Goal: Task Accomplishment & Management: Manage account settings

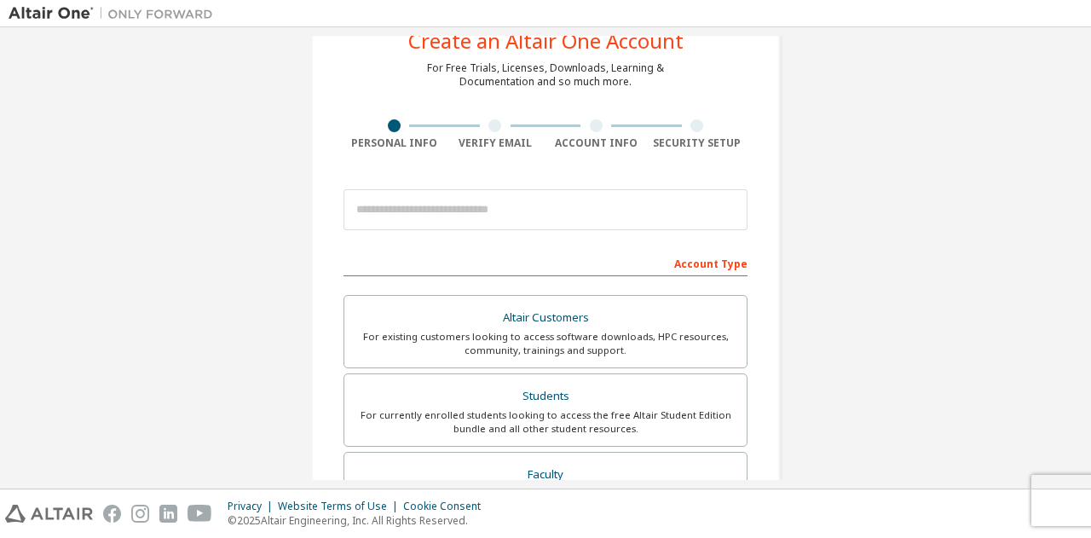
scroll to position [85, 0]
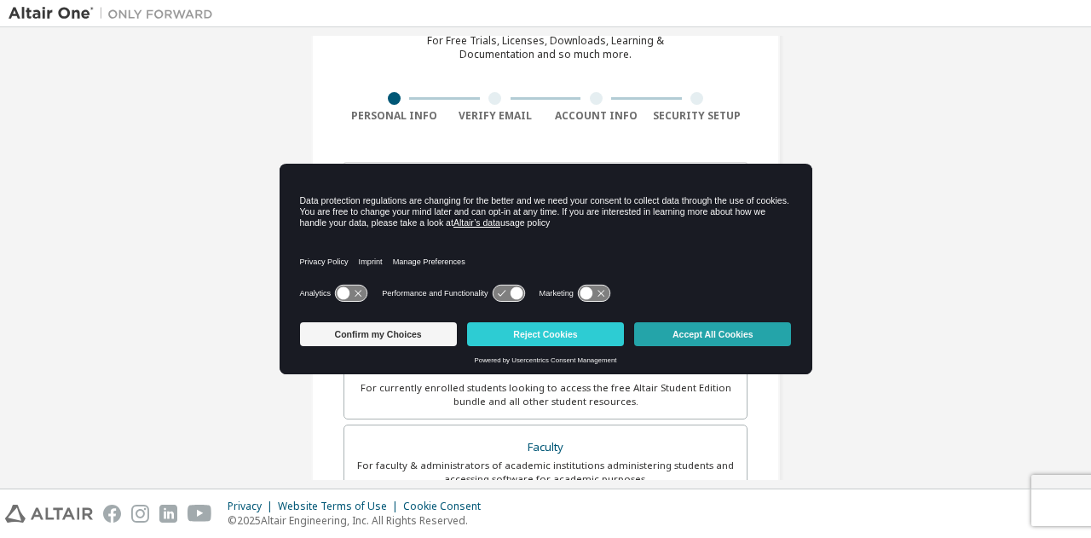
click at [682, 328] on button "Accept All Cookies" at bounding box center [712, 334] width 157 height 24
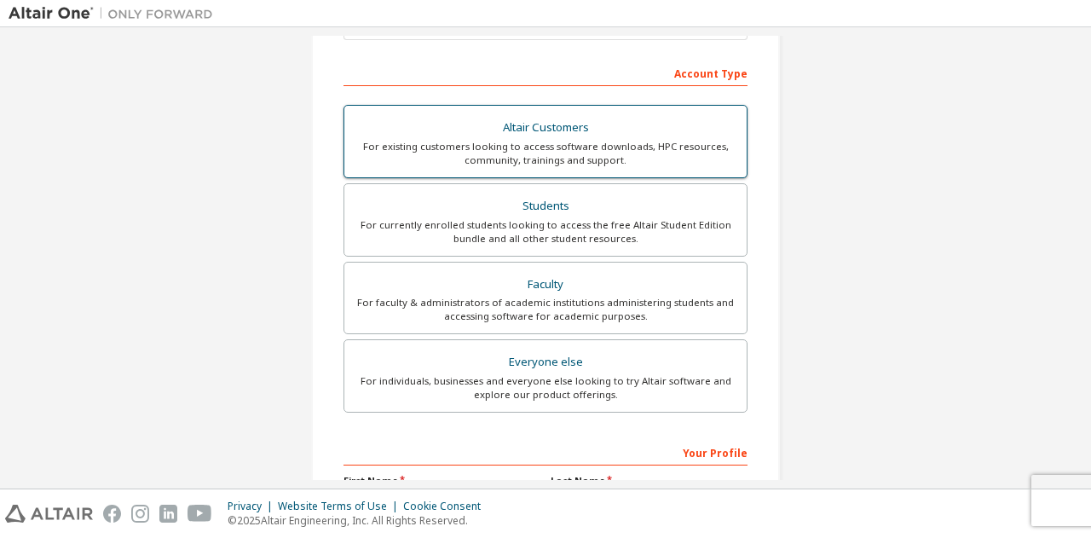
scroll to position [256, 0]
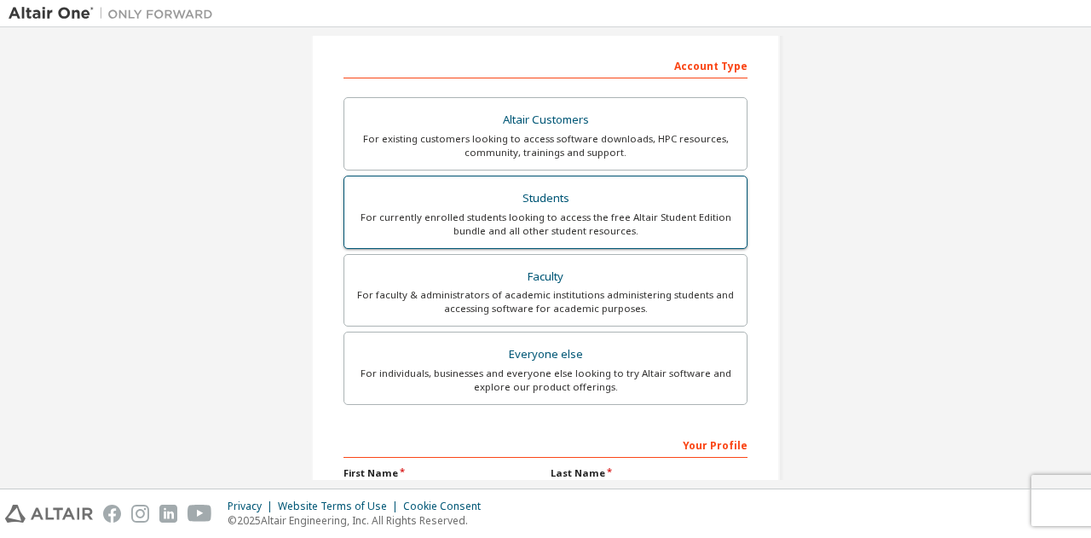
click at [618, 223] on div "For currently enrolled students looking to access the free Altair Student Editi…" at bounding box center [546, 224] width 382 height 27
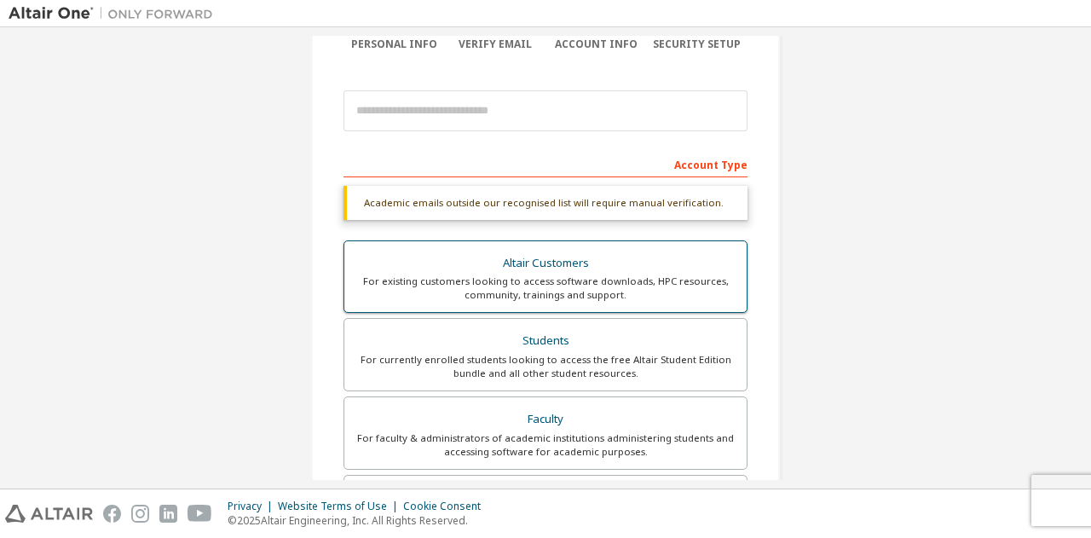
scroll to position [0, 0]
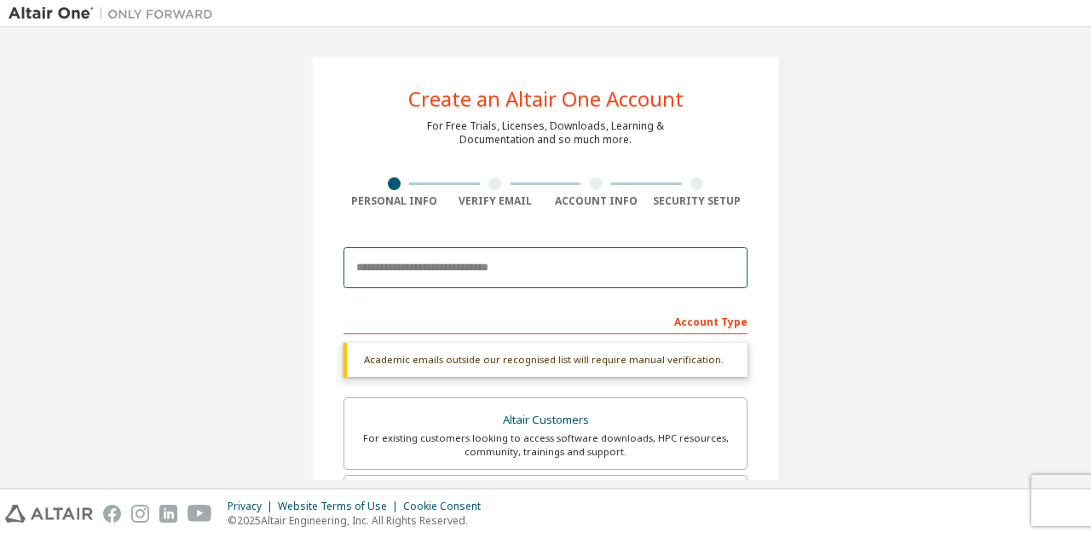
click at [589, 266] on input "email" at bounding box center [546, 267] width 404 height 41
type input "**********"
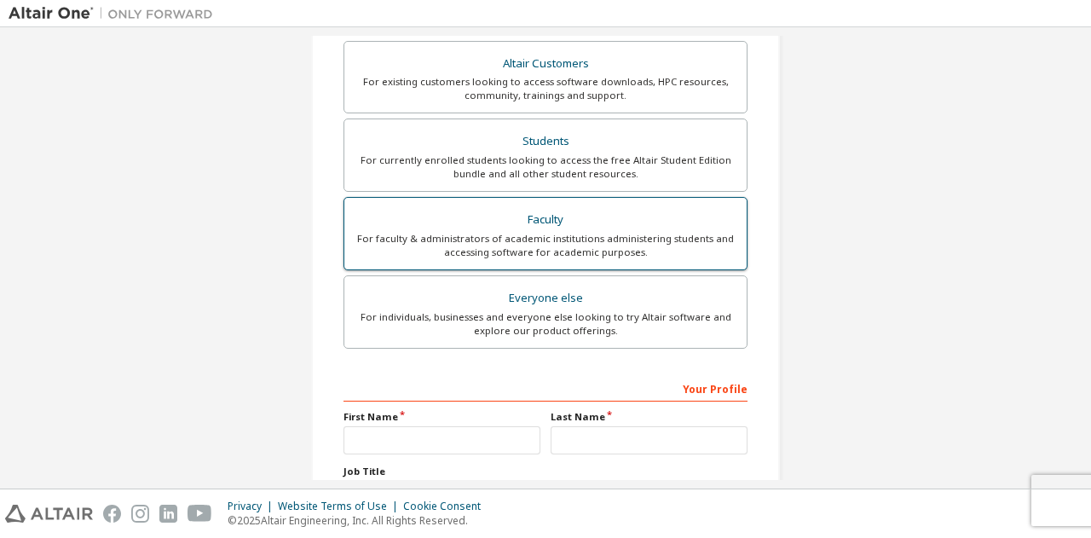
scroll to position [498, 0]
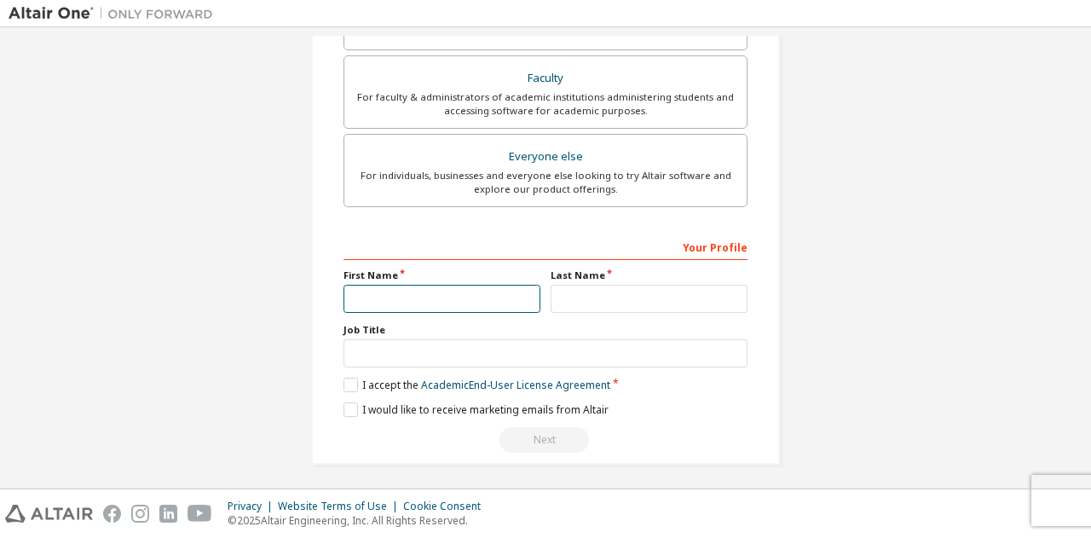
click at [508, 296] on input "text" at bounding box center [442, 299] width 197 height 28
type input "****"
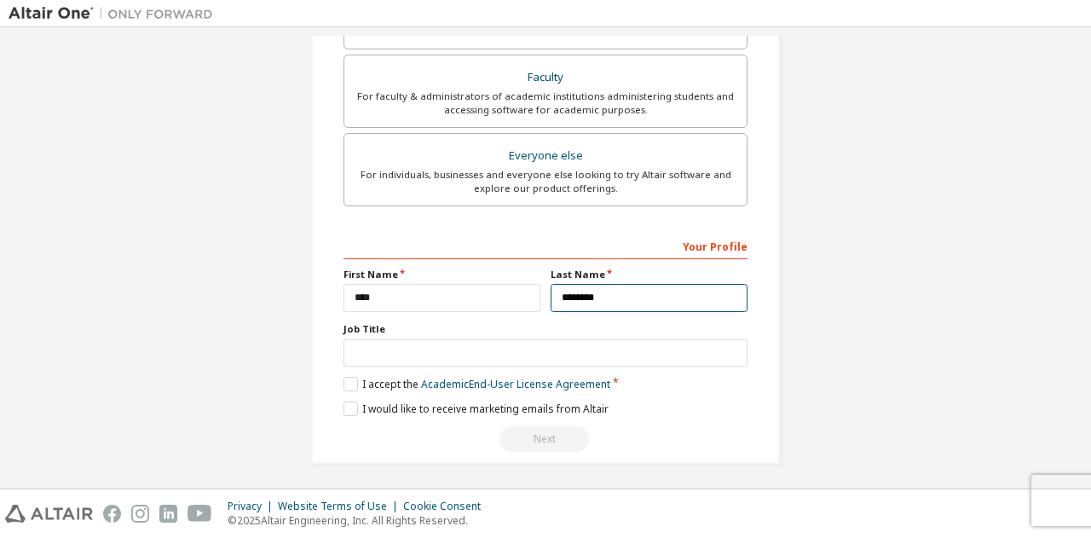
type input "********"
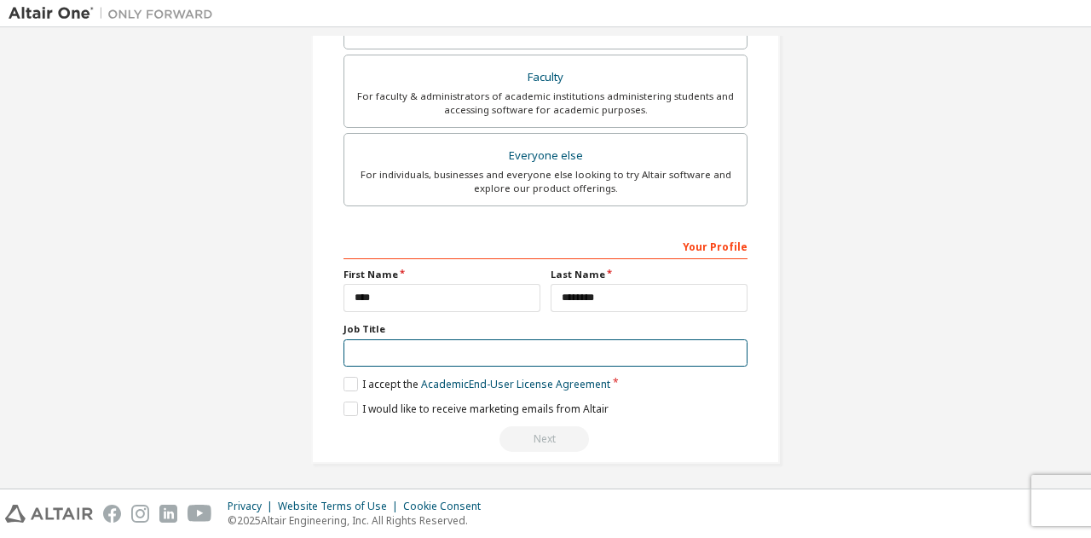
click at [404, 347] on input "text" at bounding box center [546, 353] width 404 height 28
type input "*******"
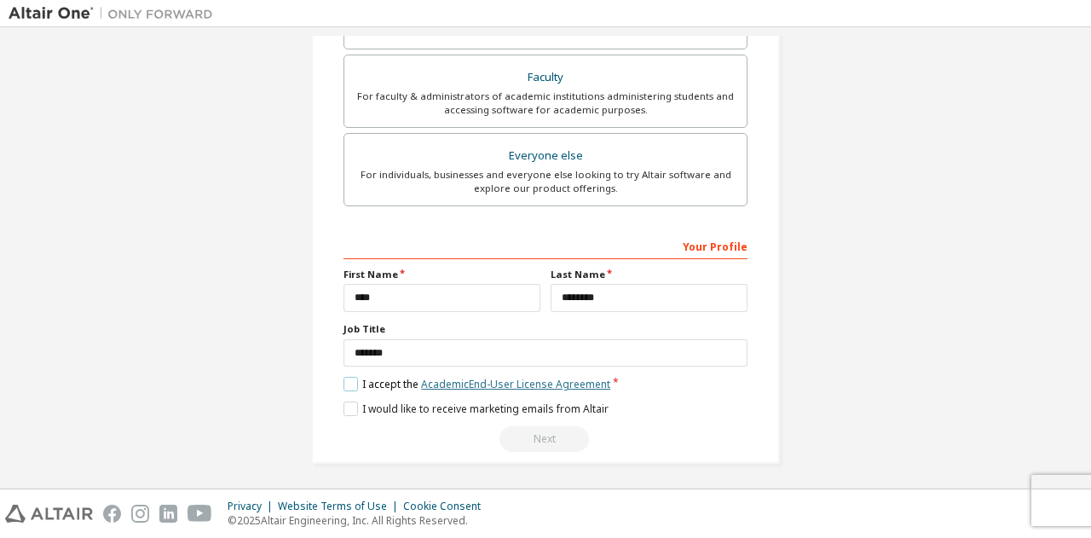
click at [423, 383] on link "Academic End-User License Agreement" at bounding box center [515, 384] width 189 height 14
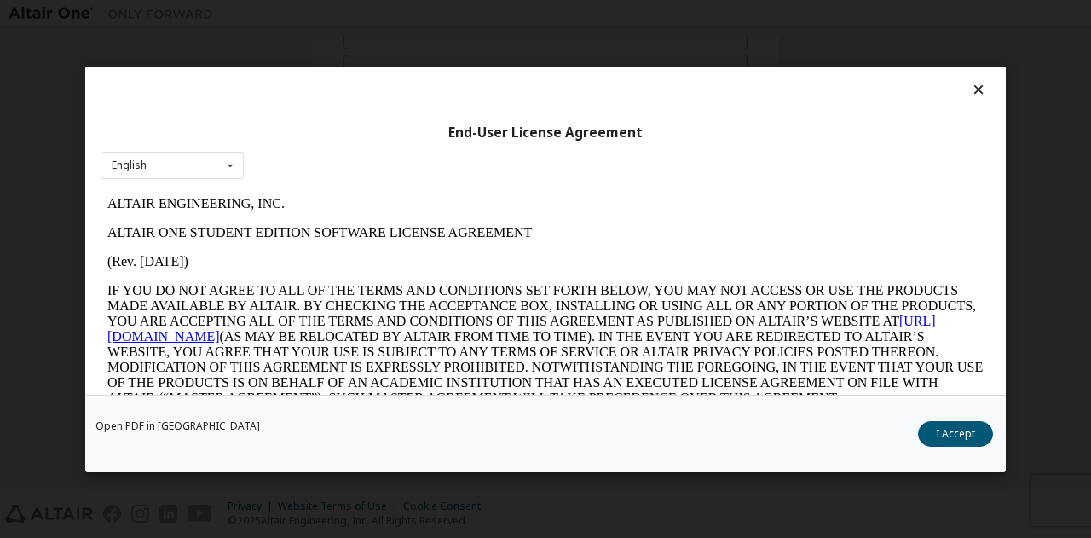
scroll to position [0, 0]
click at [953, 430] on button "I Accept" at bounding box center [955, 433] width 75 height 26
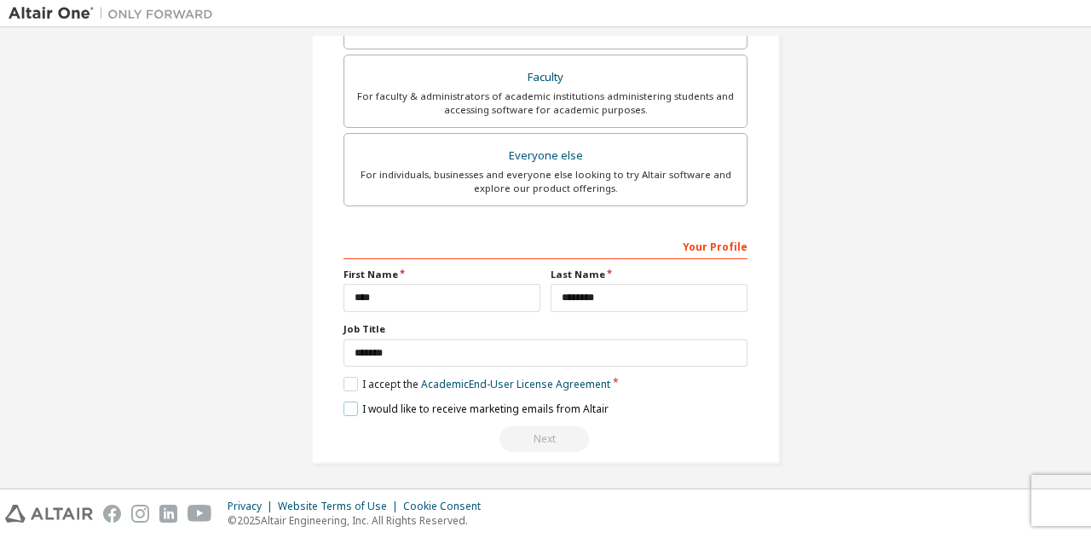
click at [571, 408] on label "I would like to receive marketing emails from Altair" at bounding box center [476, 409] width 265 height 14
click at [559, 412] on label "I would like to receive marketing emails from Altair" at bounding box center [476, 409] width 265 height 14
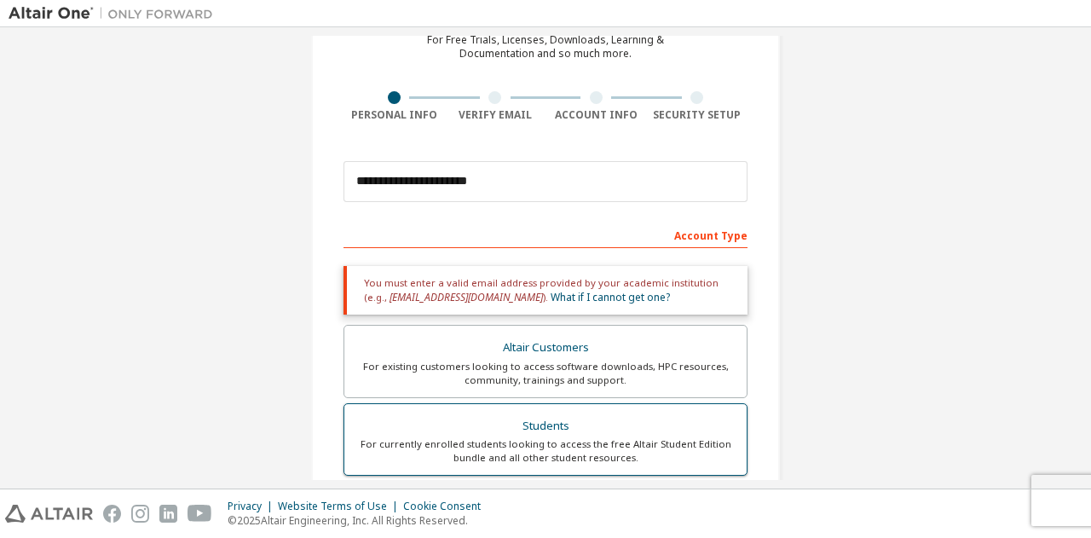
scroll to position [257, 0]
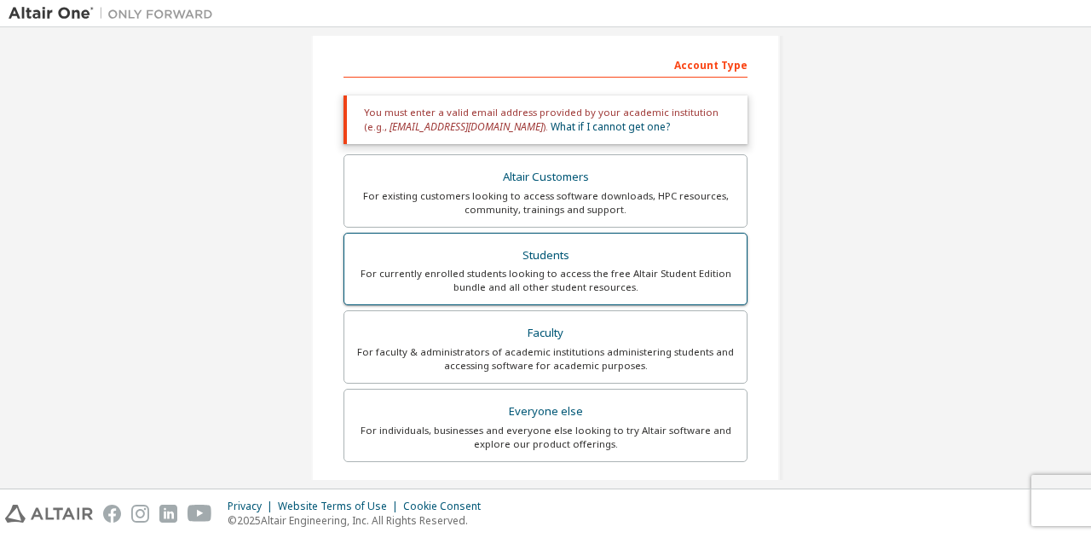
click at [546, 240] on label "Students For currently enrolled students looking to access the free Altair Stud…" at bounding box center [546, 269] width 404 height 73
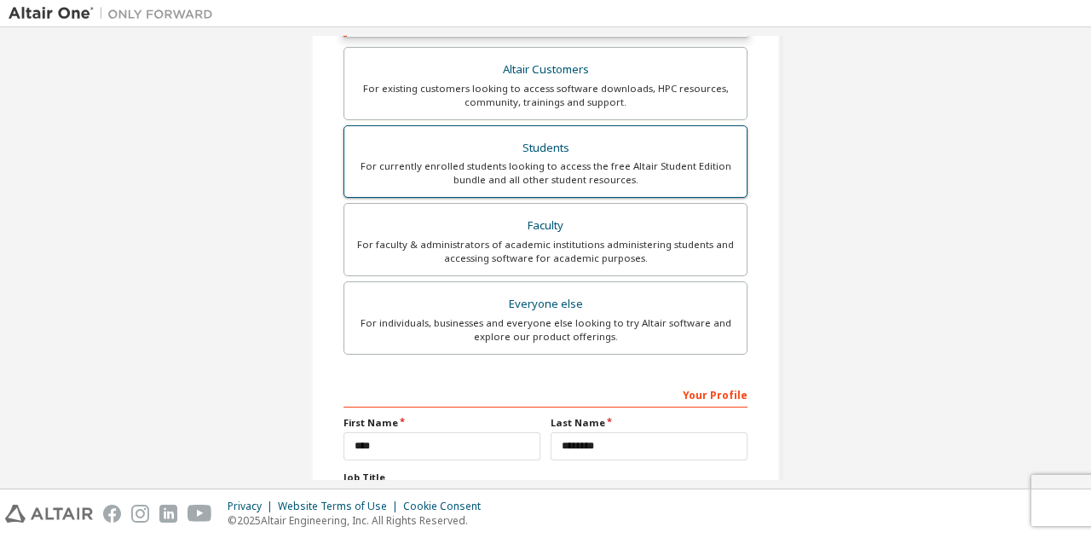
scroll to position [512, 0]
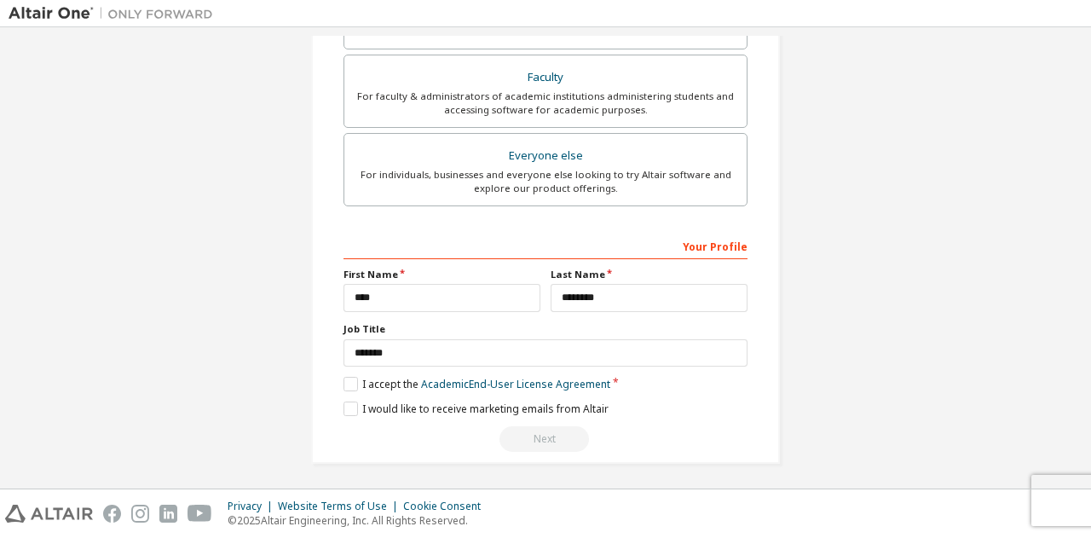
click at [551, 439] on div "Next" at bounding box center [546, 439] width 404 height 26
click at [508, 407] on label "I would like to receive marketing emails from Altair" at bounding box center [476, 409] width 265 height 14
click at [528, 431] on div "Next" at bounding box center [546, 439] width 404 height 26
click at [515, 402] on label "I would like to receive marketing emails from Altair" at bounding box center [476, 409] width 265 height 14
click at [539, 439] on div "Next" at bounding box center [546, 439] width 404 height 26
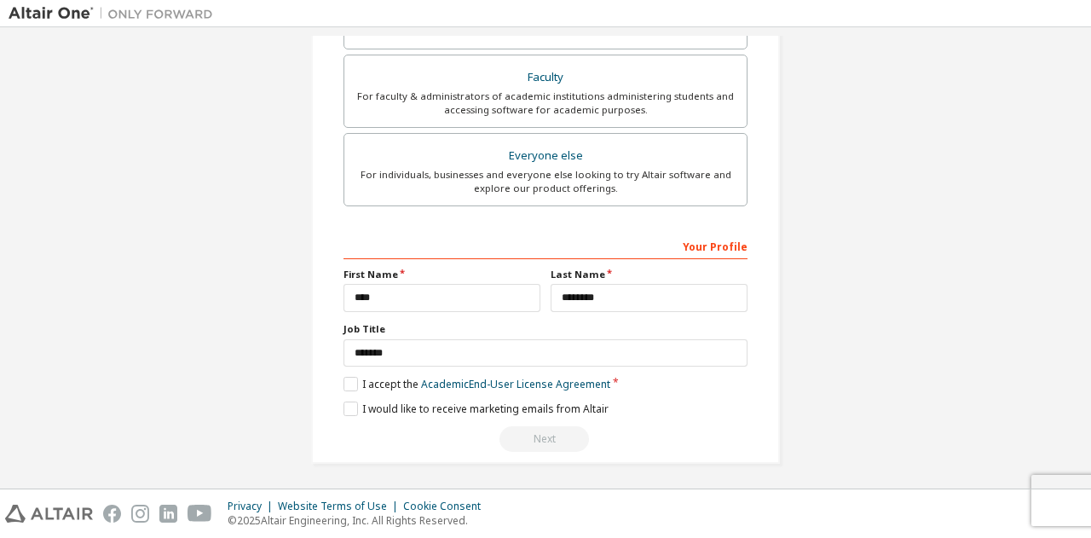
click at [539, 438] on div "Next" at bounding box center [546, 439] width 404 height 26
click at [493, 378] on link "Academic End-User License Agreement" at bounding box center [515, 384] width 189 height 14
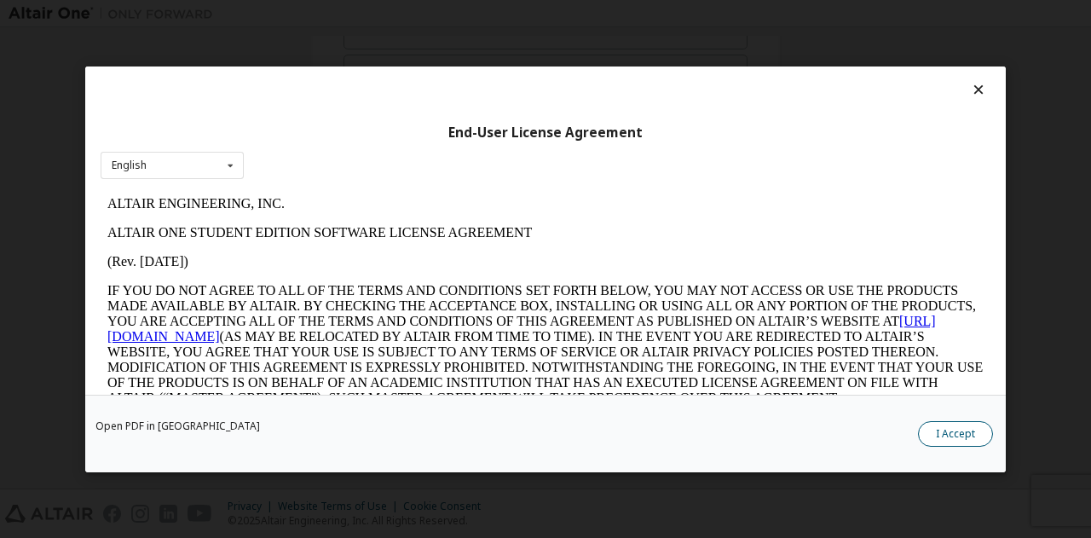
scroll to position [0, 0]
click at [958, 427] on button "I Accept" at bounding box center [955, 433] width 75 height 26
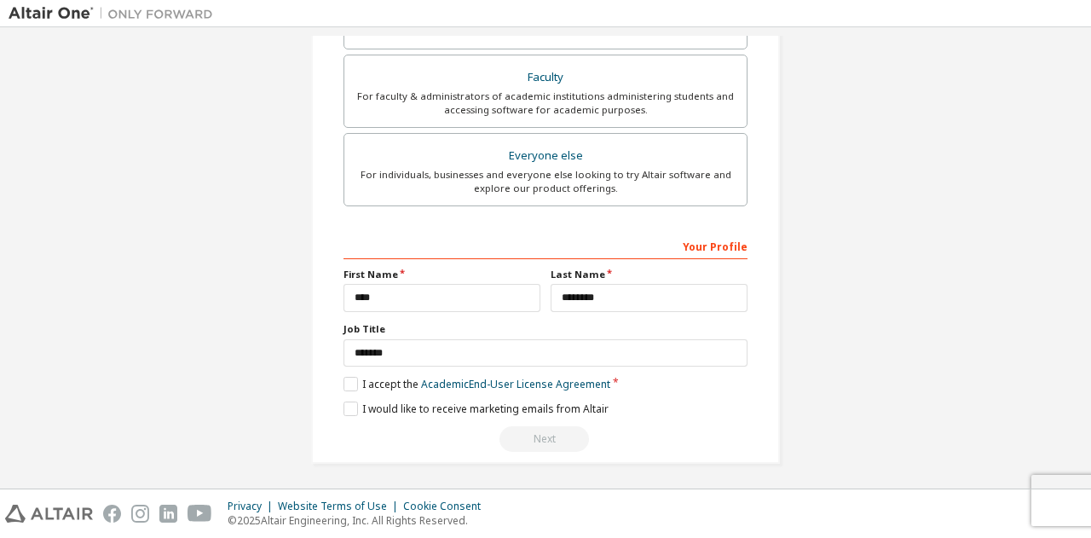
click at [557, 431] on div "Next" at bounding box center [546, 439] width 404 height 26
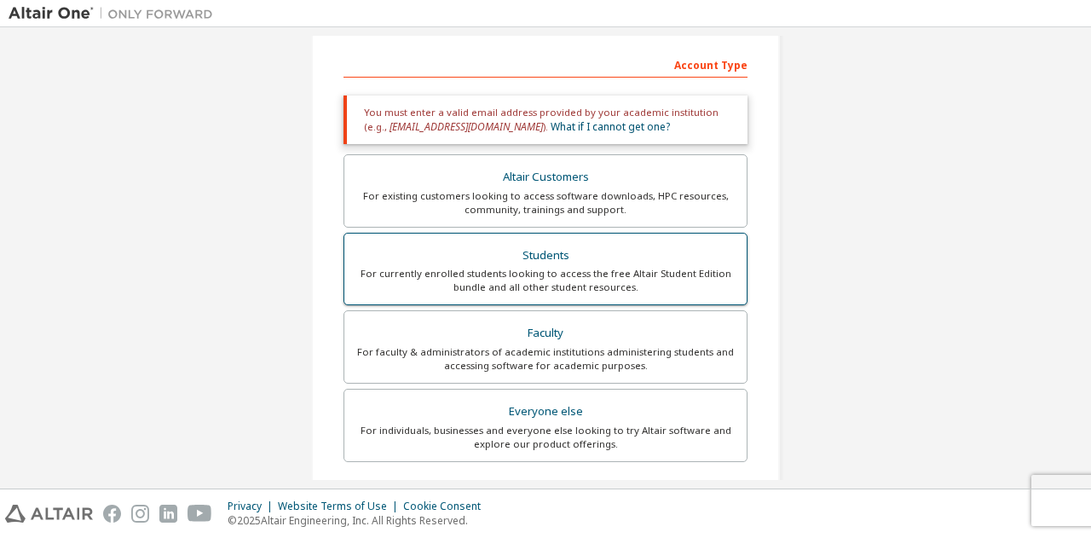
click at [599, 263] on div "Students" at bounding box center [546, 256] width 382 height 24
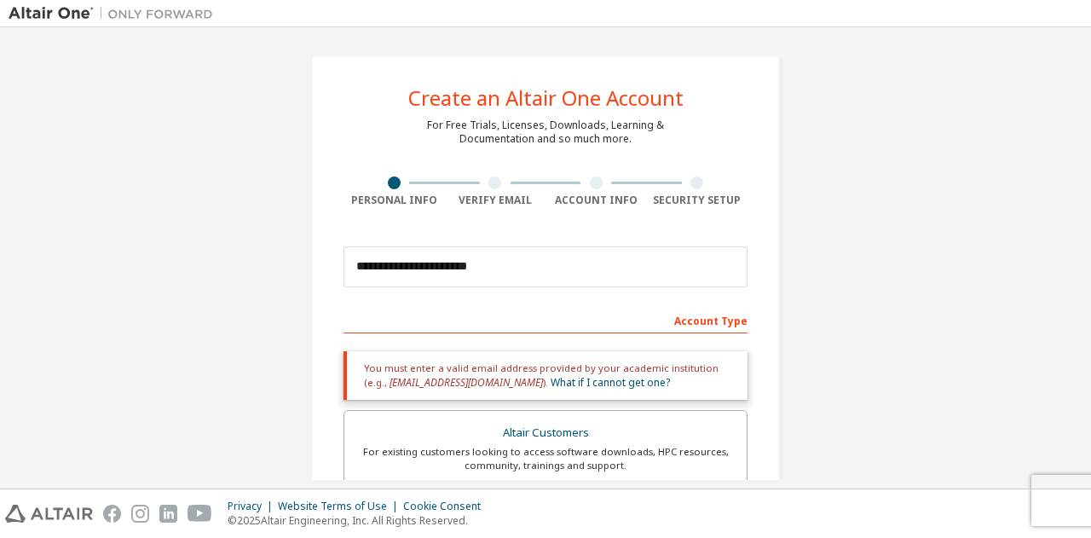
scroll to position [0, 0]
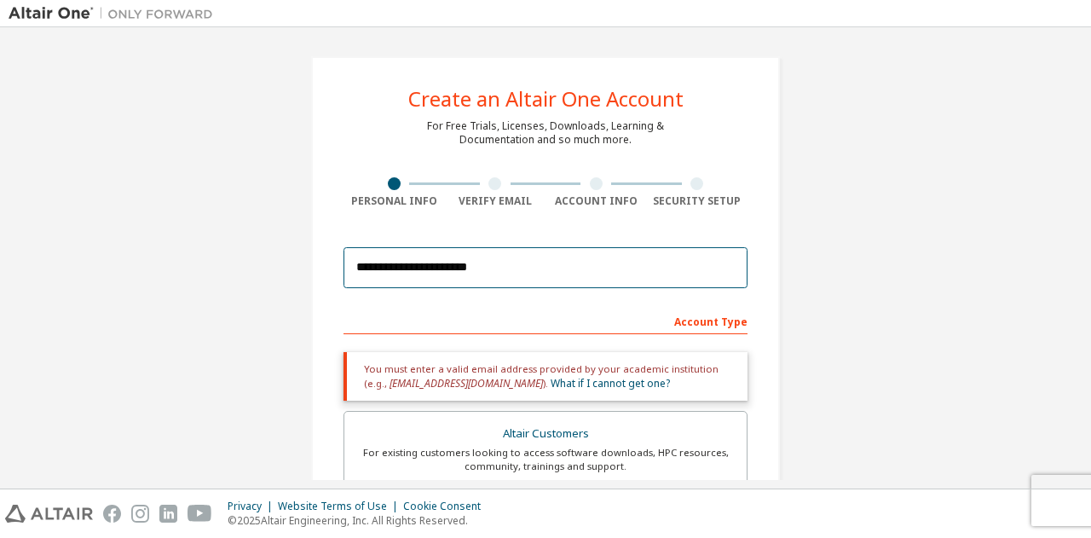
click at [537, 279] on input "**********" at bounding box center [546, 267] width 404 height 41
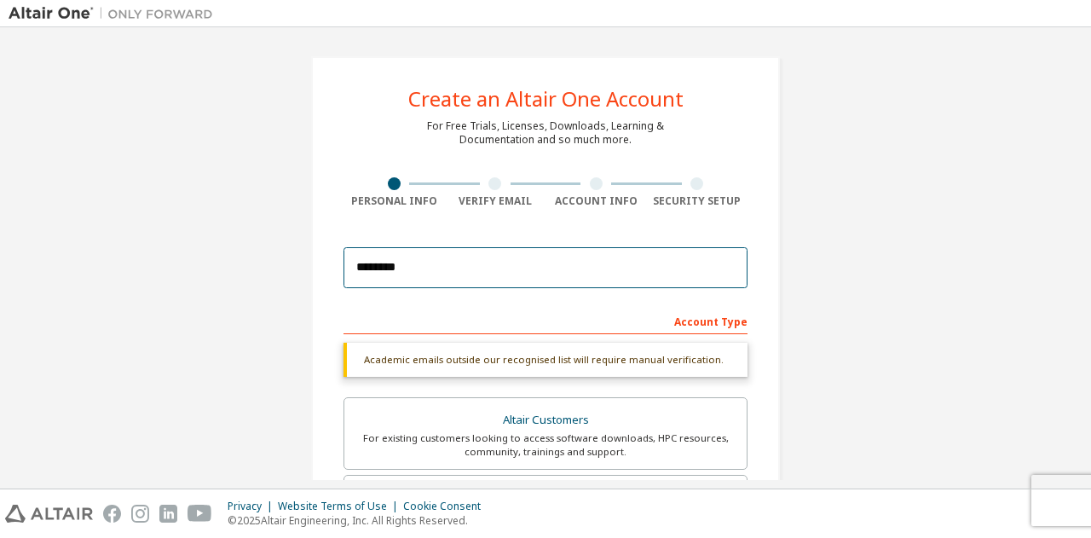
type input "**********"
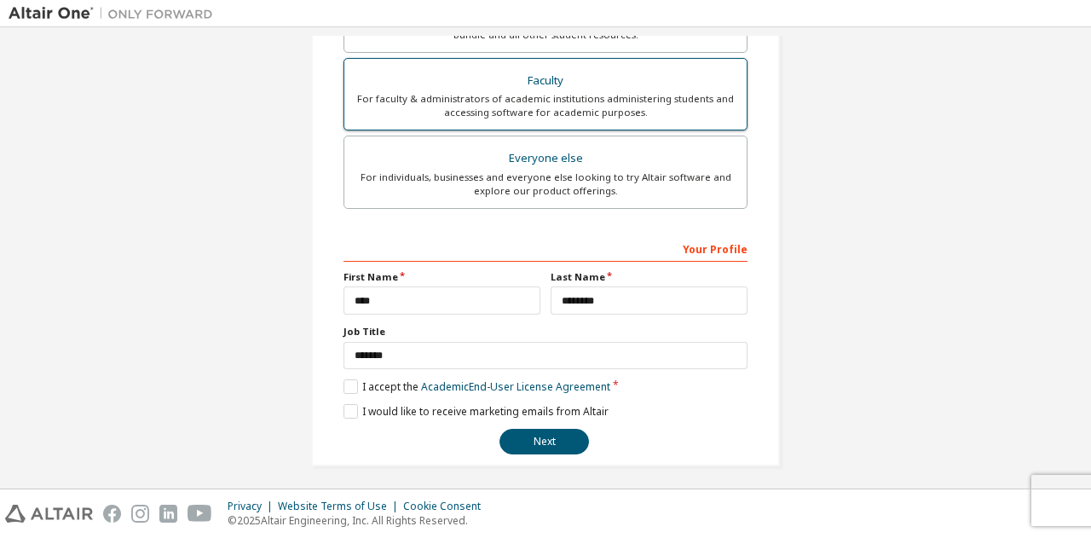
scroll to position [454, 0]
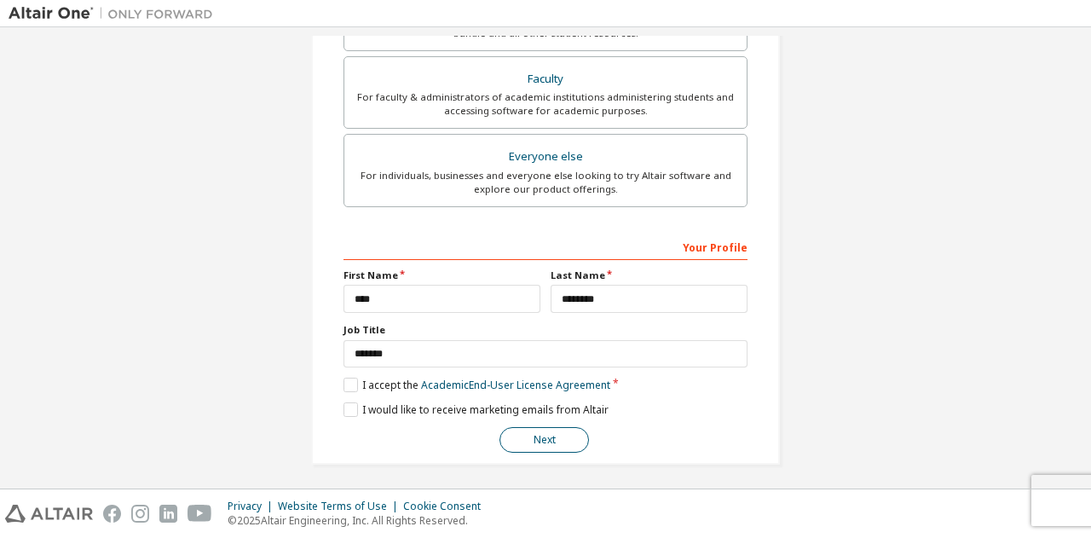
click at [552, 439] on button "Next" at bounding box center [545, 440] width 90 height 26
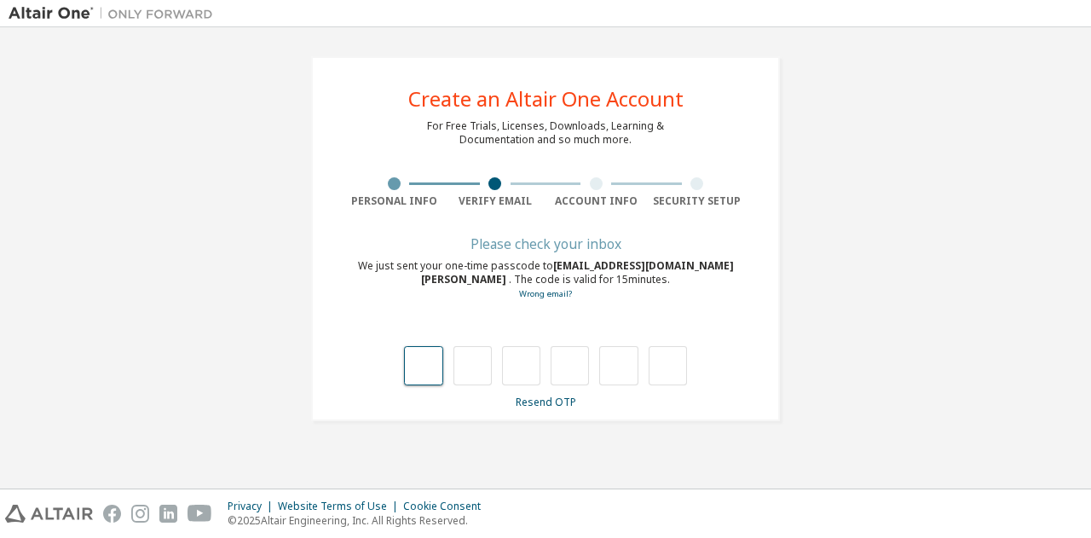
type input "*"
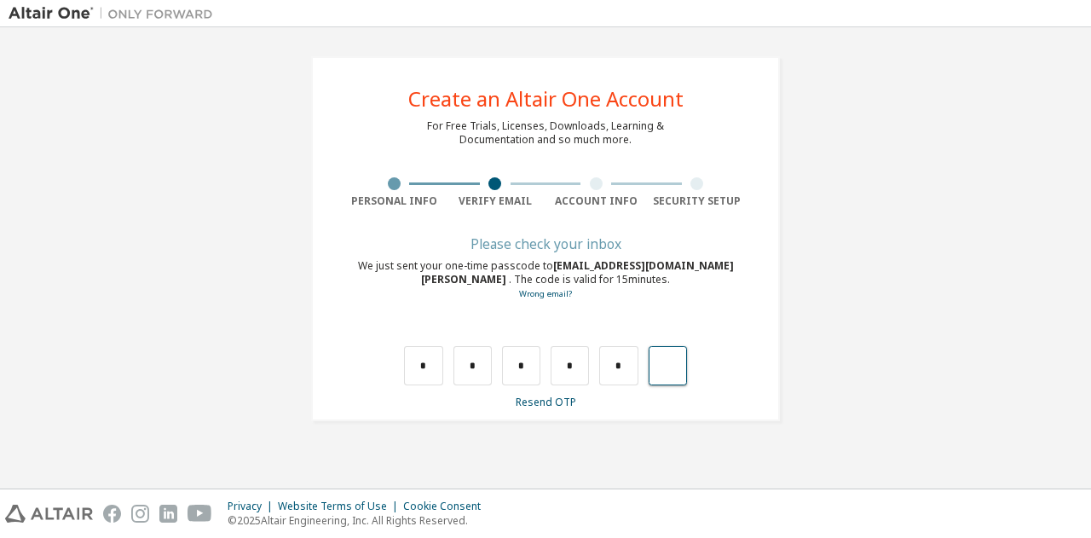
type input "*"
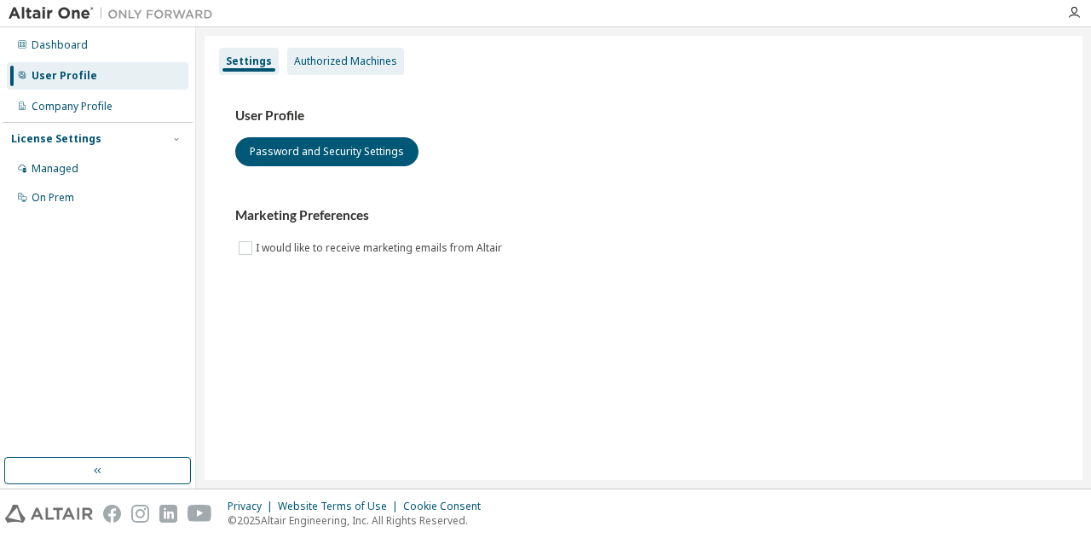
click at [346, 62] on div "Authorized Machines" at bounding box center [345, 62] width 103 height 14
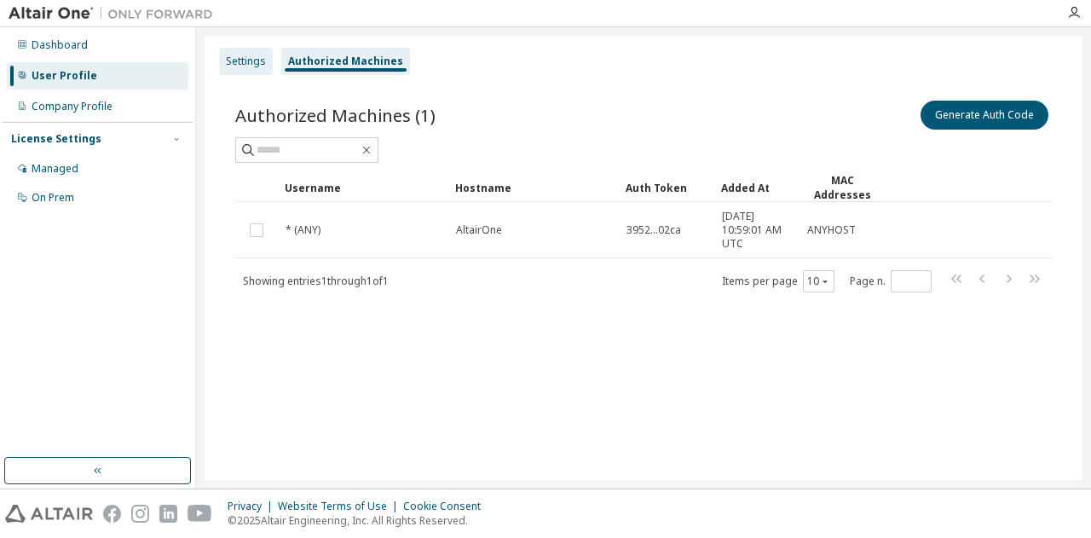
click at [261, 64] on div "Settings" at bounding box center [246, 62] width 40 height 14
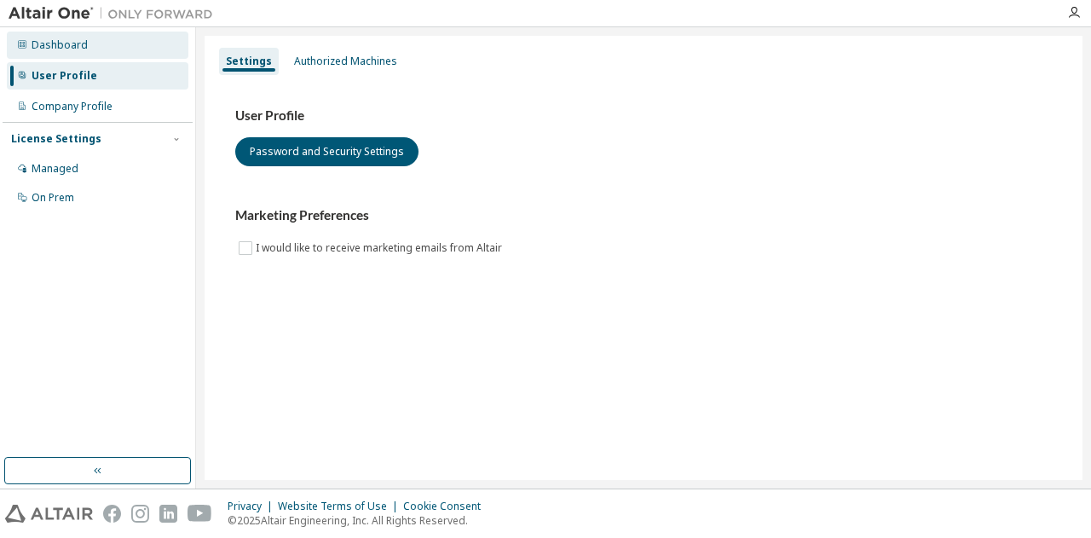
click at [36, 33] on div "Dashboard" at bounding box center [98, 45] width 182 height 27
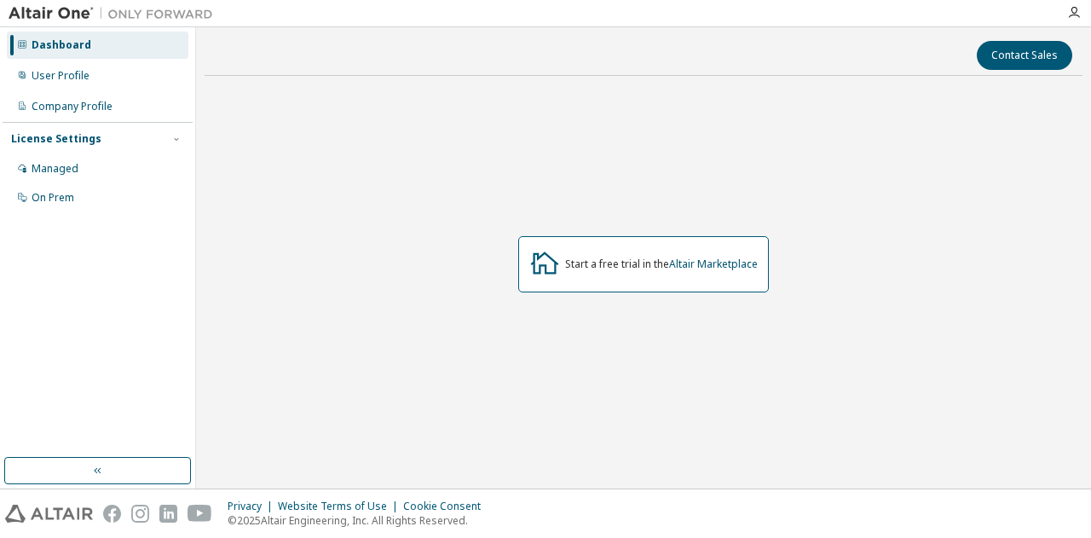
click at [51, 40] on div "Dashboard" at bounding box center [62, 45] width 60 height 14
click at [72, 43] on div "Dashboard" at bounding box center [62, 45] width 60 height 14
click at [69, 72] on div "User Profile" at bounding box center [61, 76] width 58 height 14
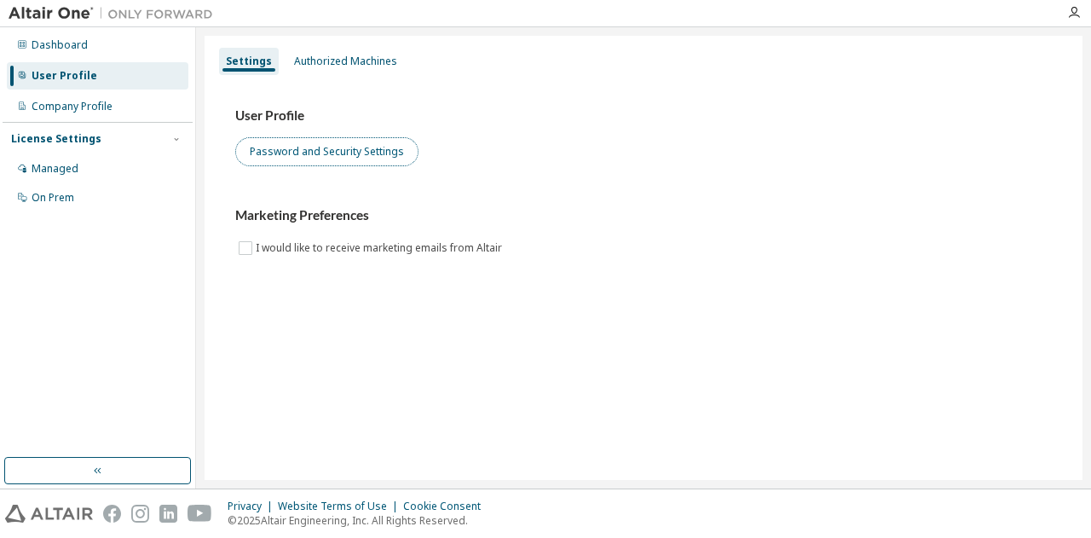
click at [348, 153] on button "Password and Security Settings" at bounding box center [326, 151] width 183 height 29
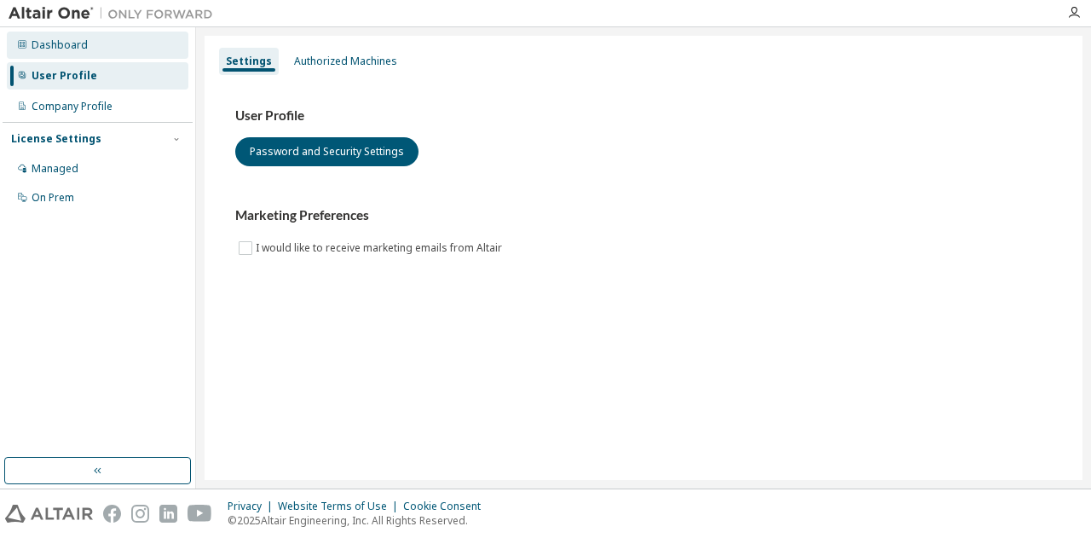
click at [128, 42] on div "Dashboard" at bounding box center [98, 45] width 182 height 27
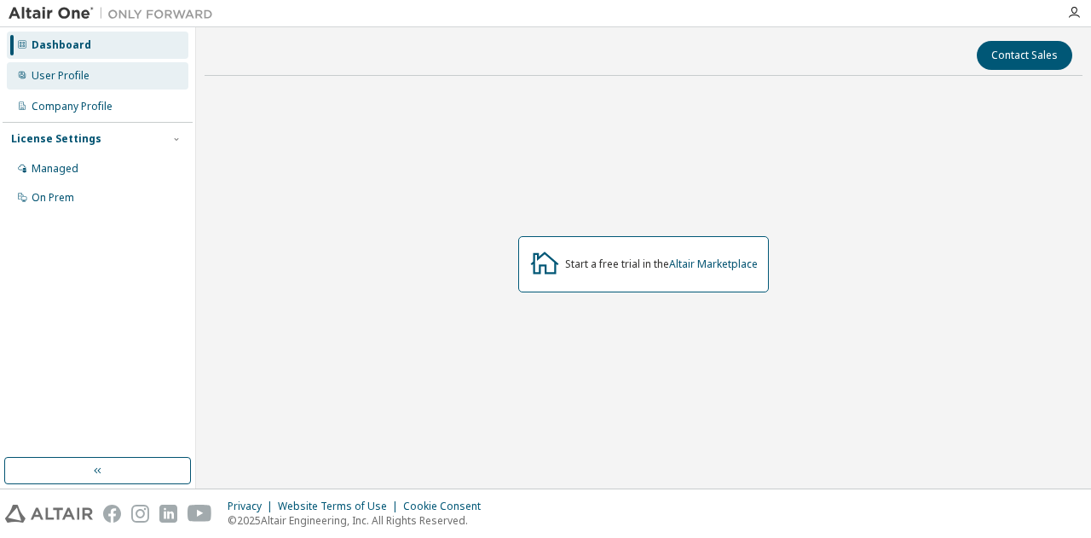
click at [57, 72] on div "User Profile" at bounding box center [61, 76] width 58 height 14
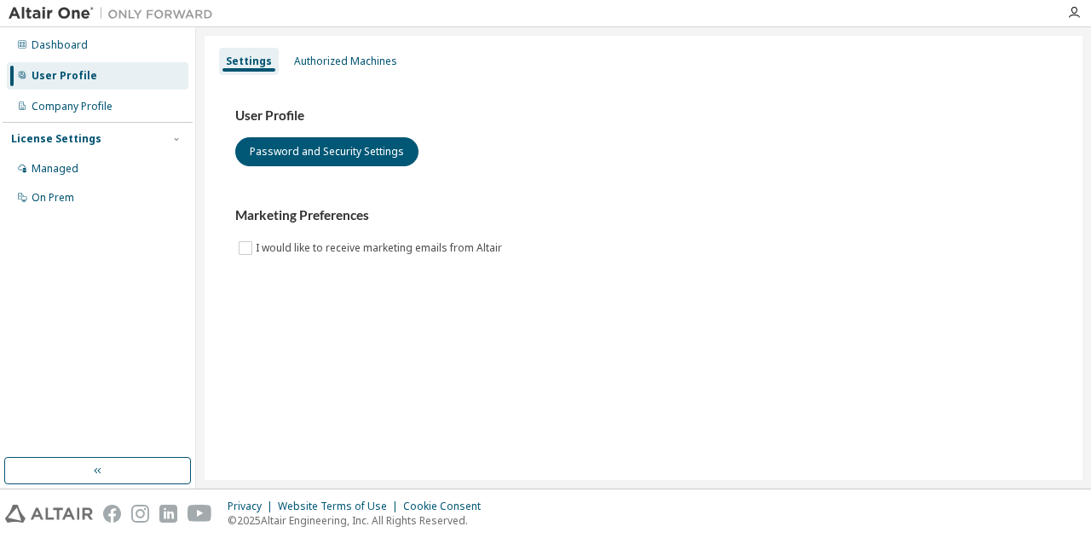
drag, startPoint x: 56, startPoint y: 69, endPoint x: 552, endPoint y: 192, distance: 510.4
click at [620, 194] on div "User Profile Password and Security Settings Marketing Preferences I would like …" at bounding box center [643, 182] width 817 height 151
click at [113, 99] on div "Company Profile" at bounding box center [98, 106] width 182 height 27
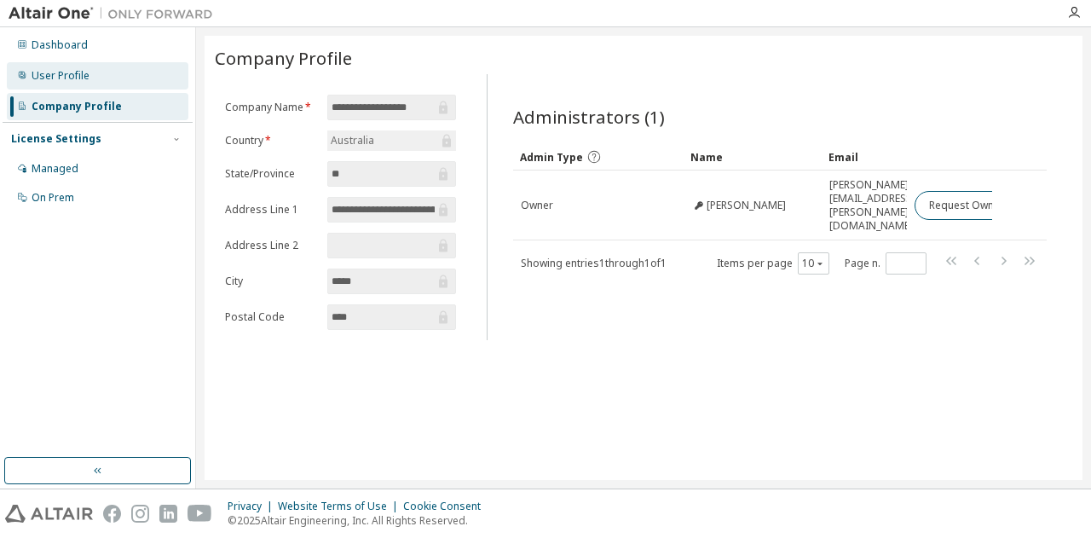
click at [77, 78] on div "User Profile" at bounding box center [61, 76] width 58 height 14
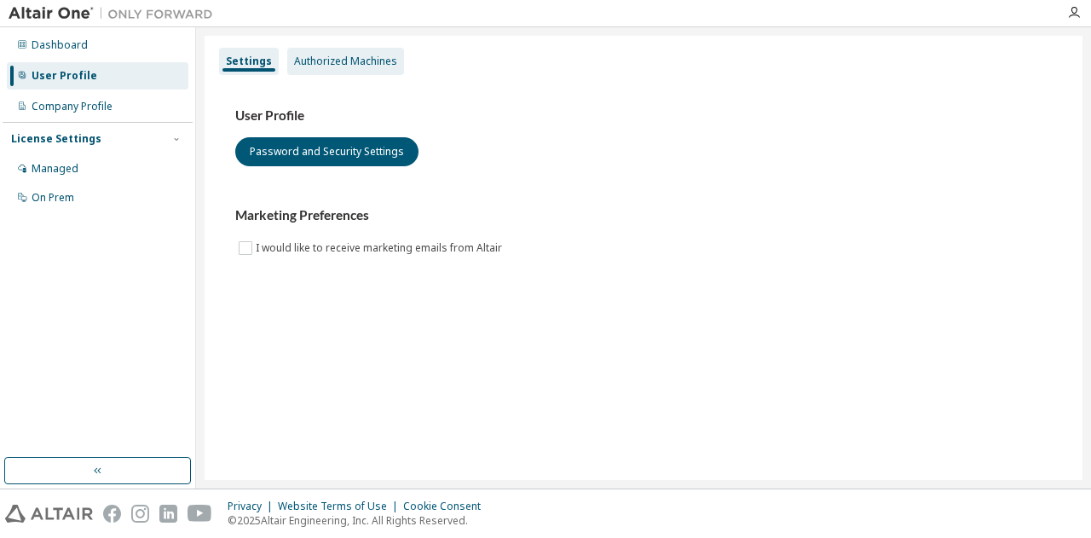
click at [346, 69] on div "Authorized Machines" at bounding box center [345, 61] width 117 height 27
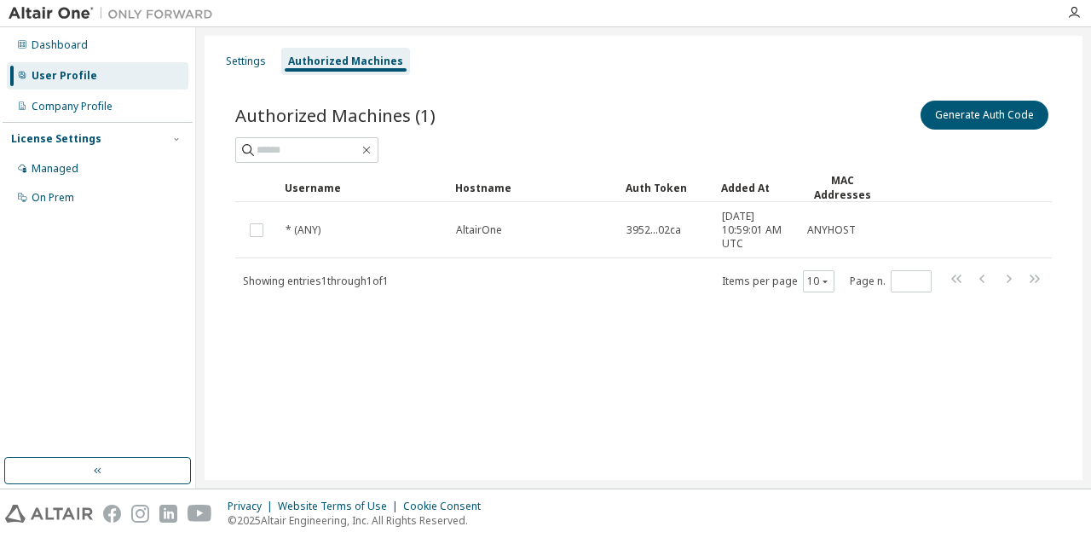
click at [106, 83] on div "User Profile" at bounding box center [98, 75] width 182 height 27
click at [59, 73] on div "User Profile" at bounding box center [65, 76] width 66 height 14
click at [62, 50] on div "Dashboard" at bounding box center [60, 45] width 56 height 14
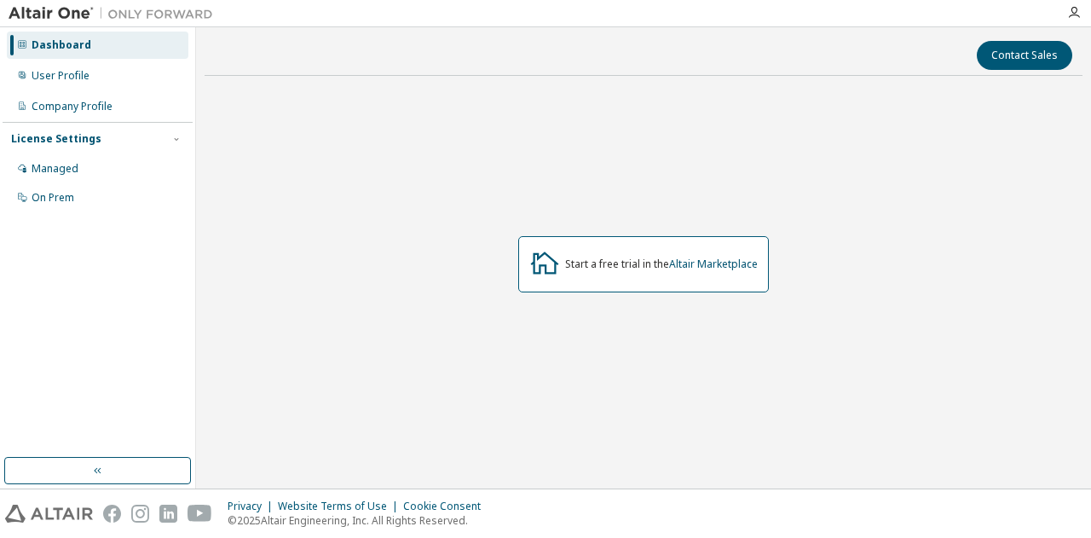
click at [1077, 4] on div at bounding box center [1074, 13] width 34 height 26
click at [1076, 9] on icon "button" at bounding box center [1075, 13] width 14 height 14
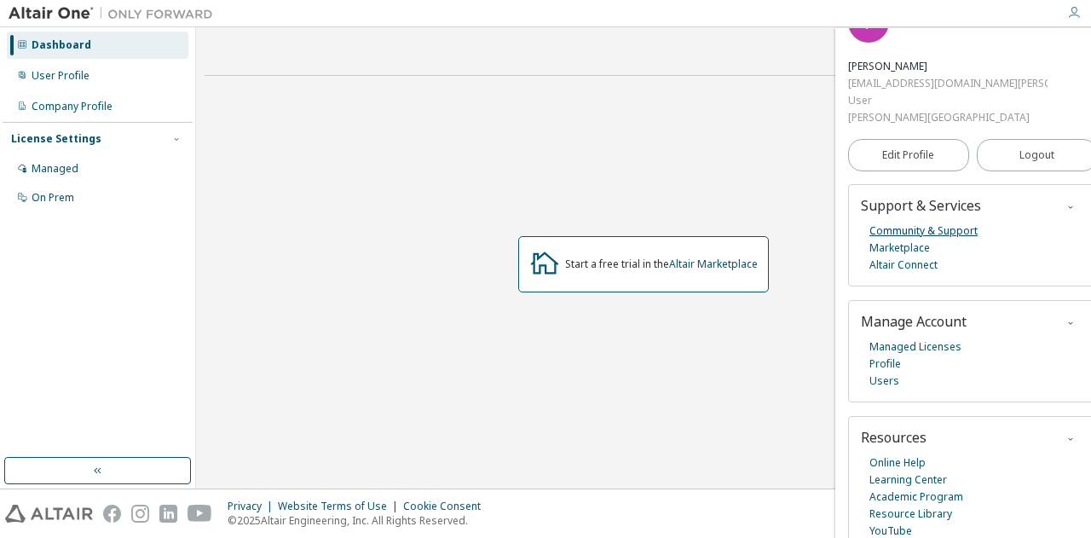
scroll to position [51, 0]
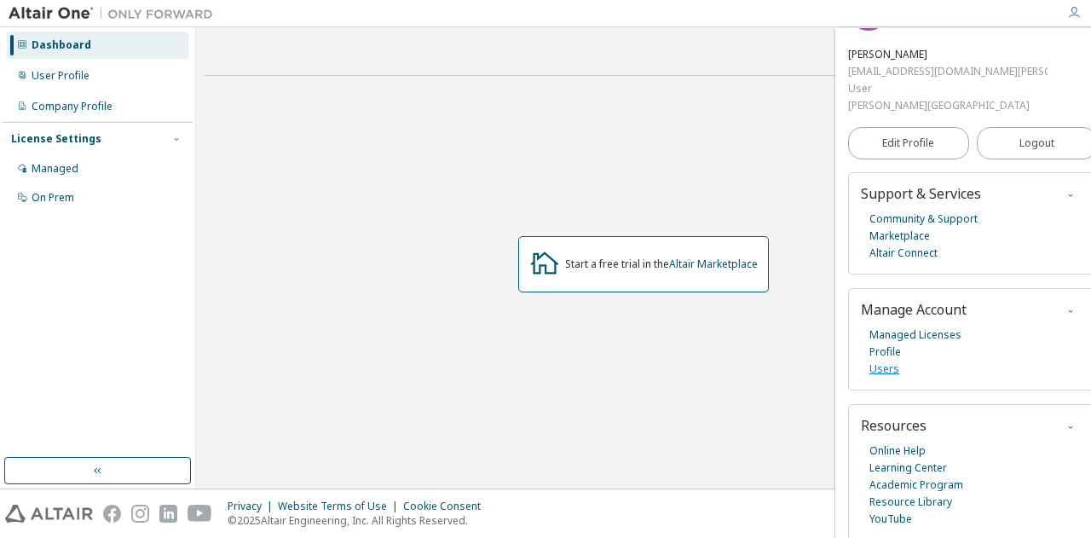
click at [894, 366] on link "Users" at bounding box center [885, 369] width 30 height 17
click at [1020, 144] on span "Logout" at bounding box center [1037, 143] width 35 height 17
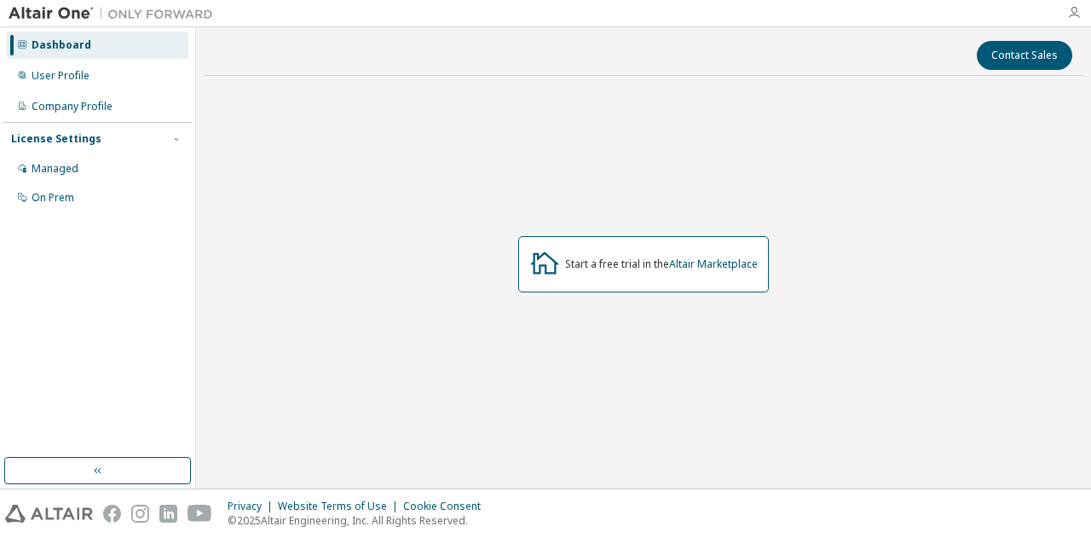
click at [1077, 10] on icon "button" at bounding box center [1075, 13] width 14 height 14
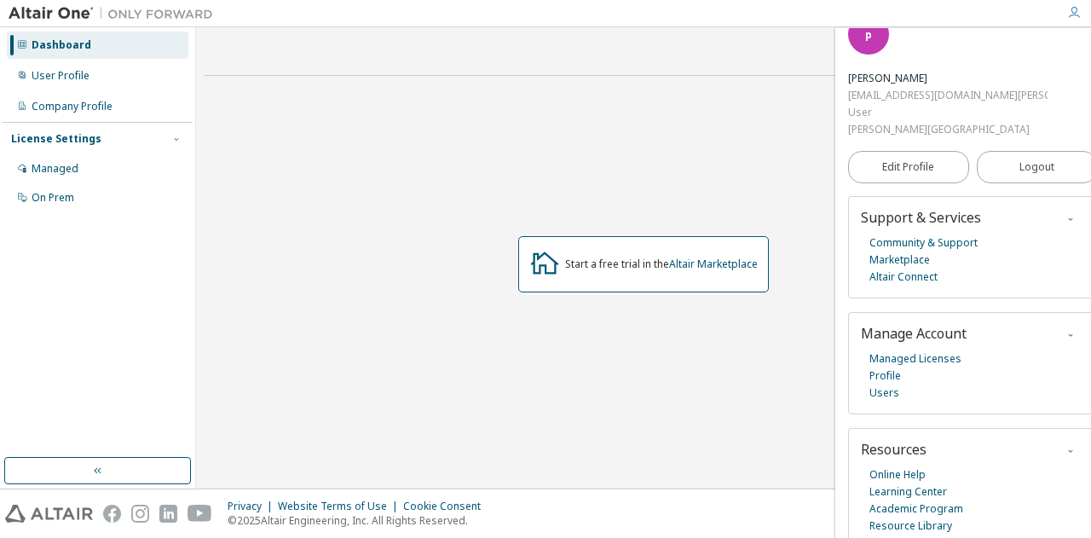
scroll to position [51, 0]
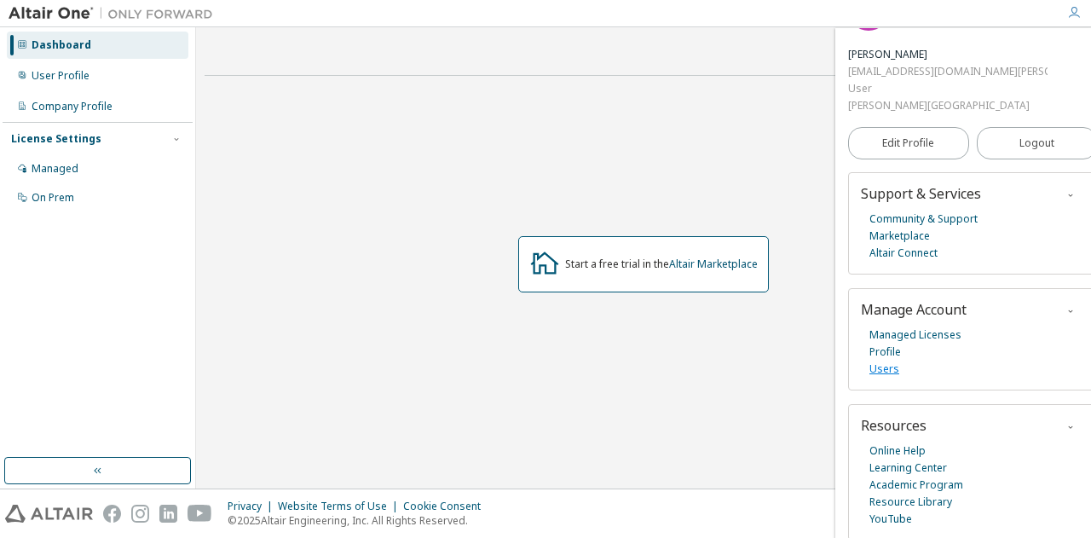
click at [885, 373] on link "Users" at bounding box center [885, 369] width 30 height 17
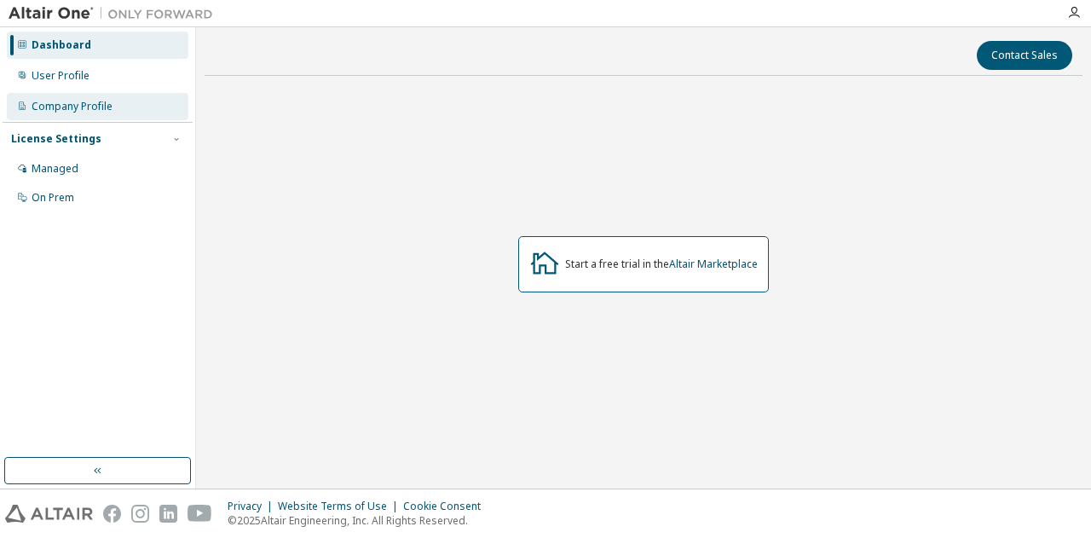
click at [114, 98] on div "Company Profile" at bounding box center [98, 106] width 182 height 27
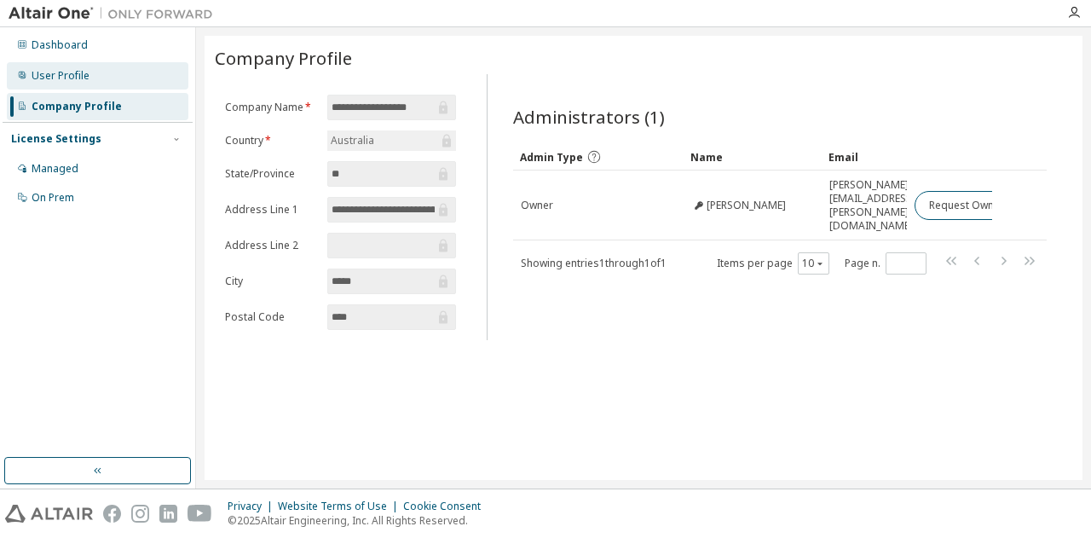
click at [124, 78] on div "User Profile" at bounding box center [98, 75] width 182 height 27
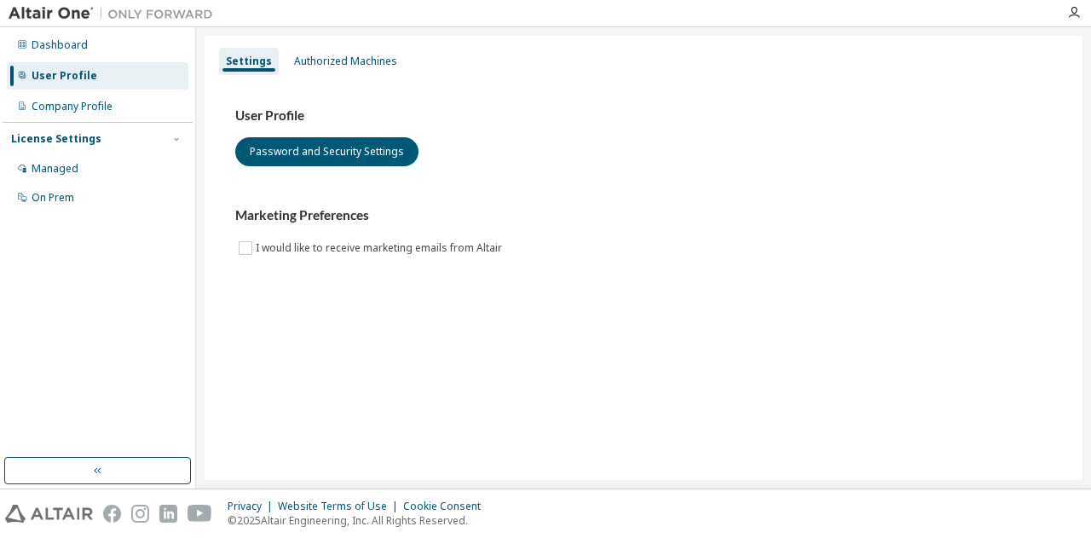
click at [101, 74] on div "User Profile" at bounding box center [98, 75] width 182 height 27
click at [1072, 10] on icon "button" at bounding box center [1075, 13] width 14 height 14
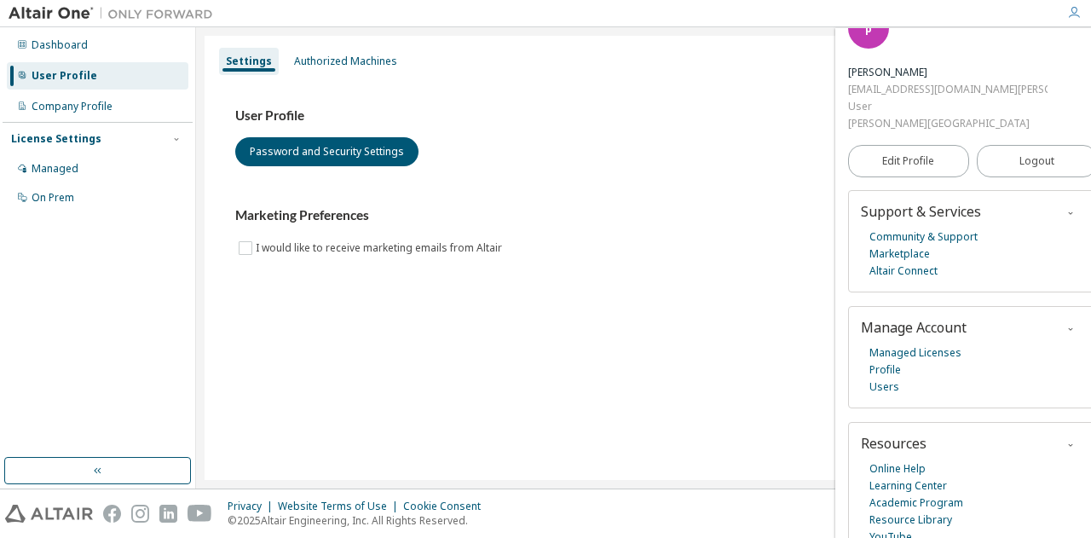
scroll to position [51, 0]
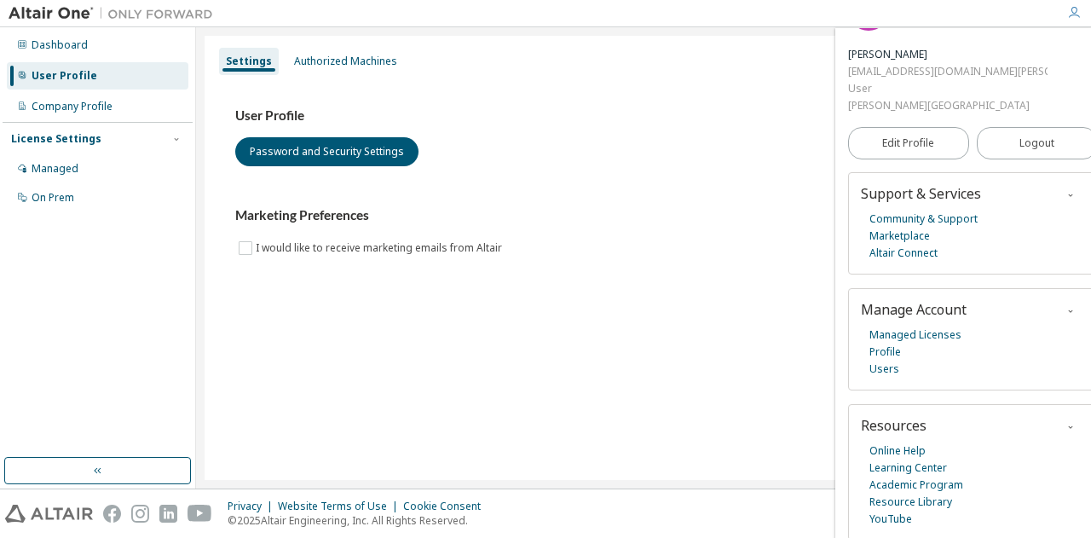
click at [1066, 310] on icon "button" at bounding box center [1071, 311] width 10 height 10
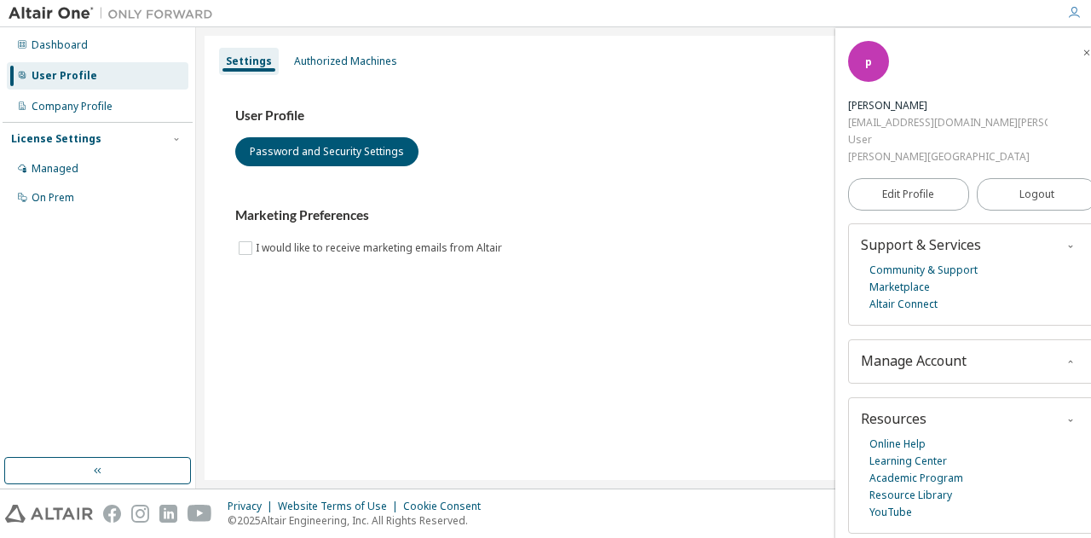
scroll to position [0, 0]
click at [1052, 348] on div "Manage Account Managed Licenses Profile Users" at bounding box center [972, 361] width 249 height 44
click at [1066, 361] on icon "button" at bounding box center [1071, 362] width 10 height 10
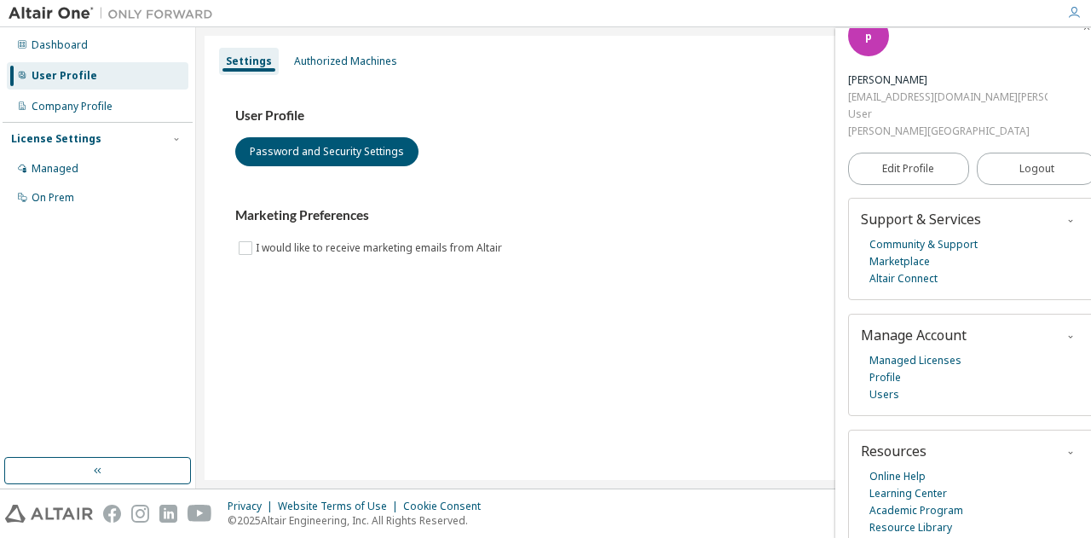
scroll to position [51, 0]
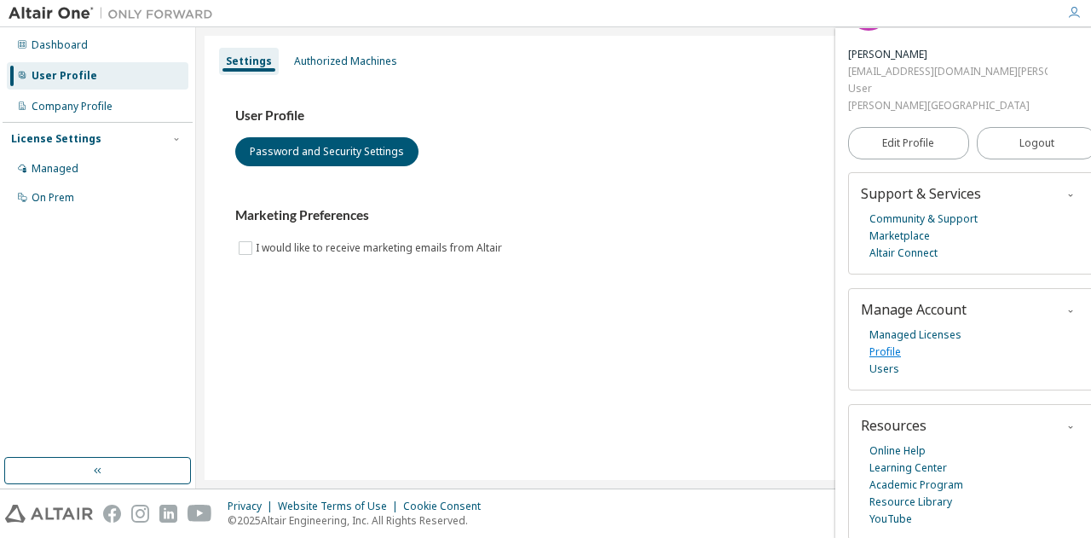
click at [886, 347] on link "Profile" at bounding box center [886, 352] width 32 height 17
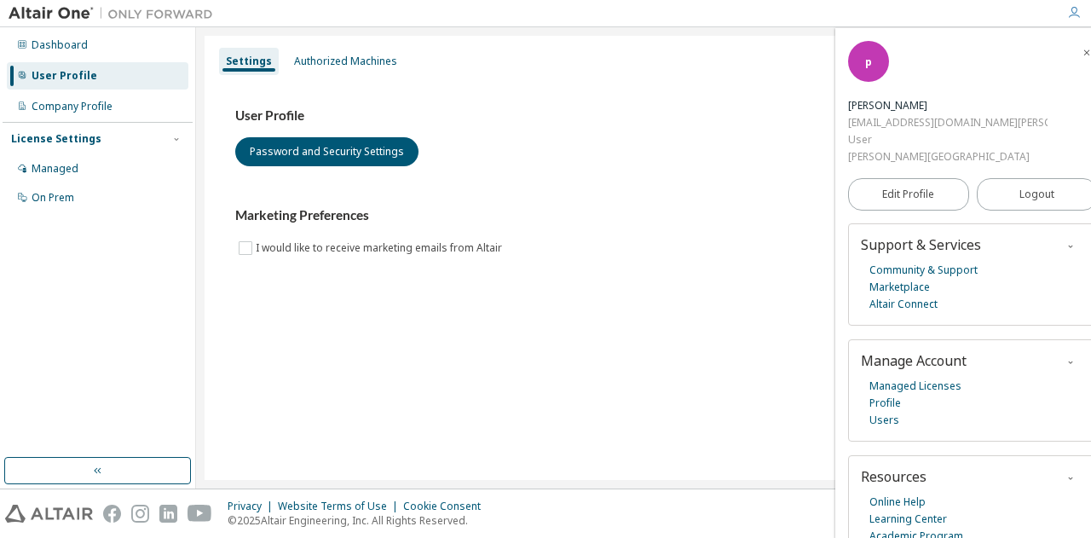
click at [866, 65] on span "p" at bounding box center [868, 62] width 7 height 14
click at [881, 107] on div "pema wangchuk" at bounding box center [948, 105] width 200 height 17
click at [897, 136] on div "User" at bounding box center [948, 139] width 200 height 17
click at [914, 193] on span "Edit Profile" at bounding box center [909, 195] width 52 height 14
